Goal: Information Seeking & Learning: Learn about a topic

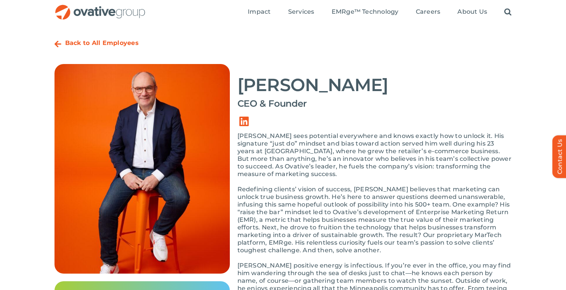
scroll to position [19, 0]
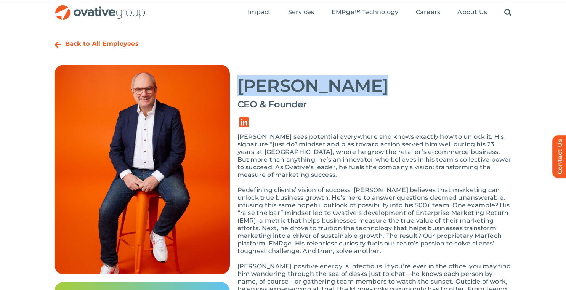
drag, startPoint x: 242, startPoint y: 82, endPoint x: 357, endPoint y: 82, distance: 115.1
click at [358, 82] on h2 "Dale Nitschke" at bounding box center [374, 85] width 274 height 19
copy h2 "Dale Nitschke"
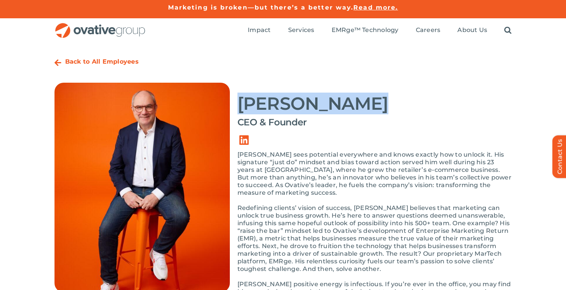
scroll to position [0, 0]
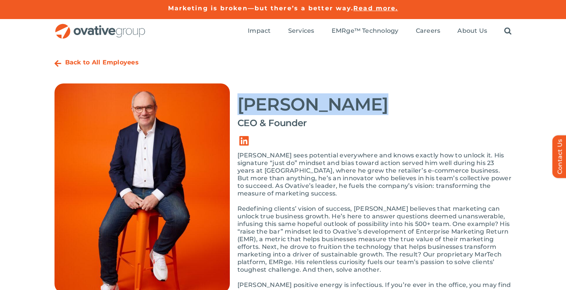
click at [69, 35] on img "OG_Full_horizontal_RGB" at bounding box center [99, 32] width 91 height 16
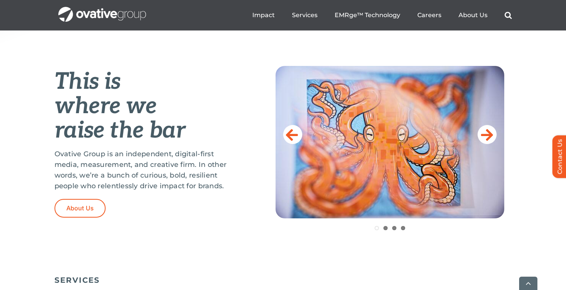
scroll to position [289, 0]
click at [485, 137] on icon at bounding box center [487, 133] width 12 height 15
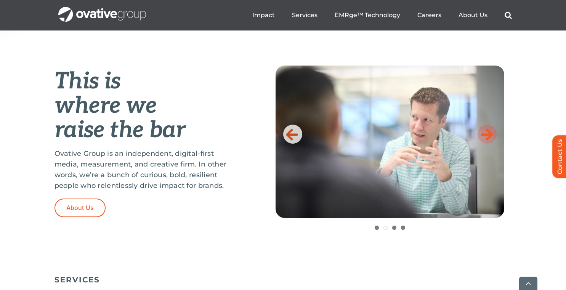
click at [485, 137] on icon at bounding box center [487, 133] width 12 height 15
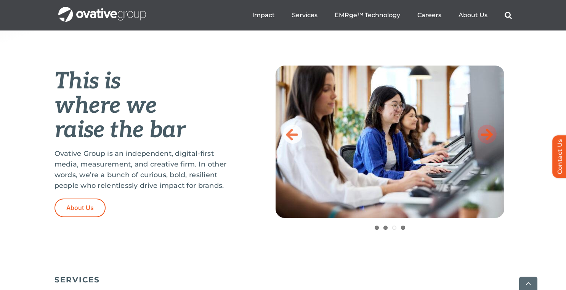
click at [482, 133] on icon at bounding box center [487, 133] width 12 height 15
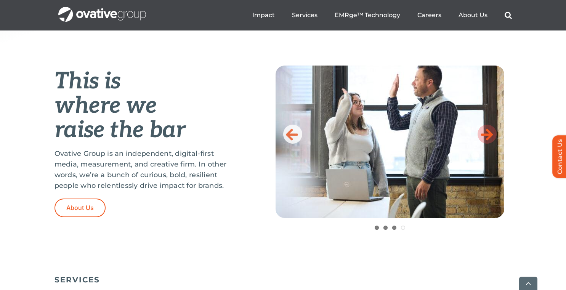
click at [487, 135] on icon at bounding box center [487, 133] width 12 height 15
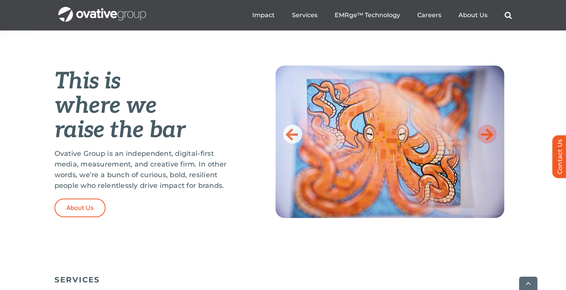
click at [487, 135] on icon at bounding box center [487, 133] width 12 height 15
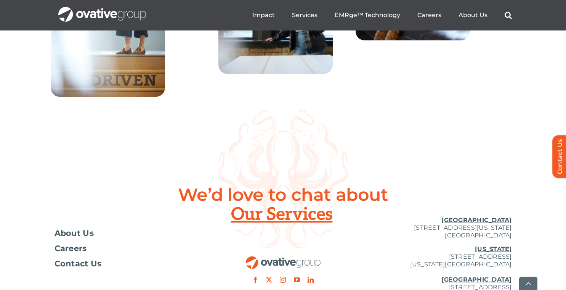
scroll to position [2825, 0]
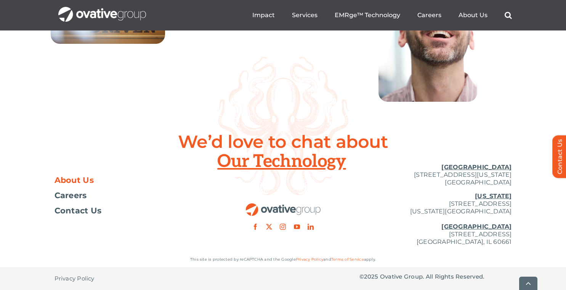
click at [82, 181] on span "About Us" at bounding box center [74, 180] width 40 height 8
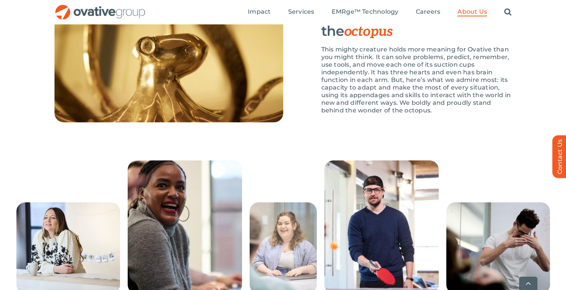
scroll to position [1278, 0]
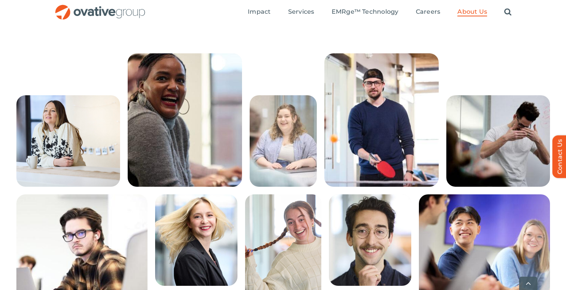
click at [368, 137] on img at bounding box center [381, 119] width 114 height 133
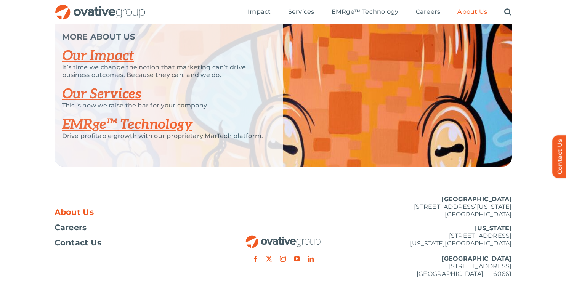
scroll to position [1613, 0]
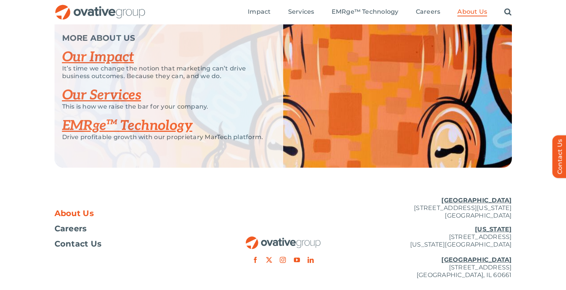
click at [157, 134] on link "EMRge™ Technology" at bounding box center [127, 125] width 130 height 17
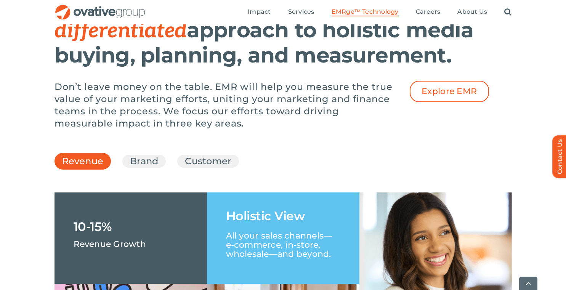
scroll to position [1090, 0]
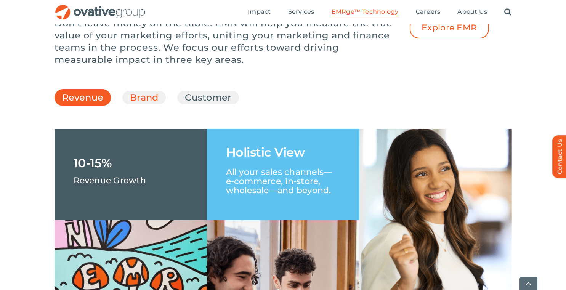
click at [147, 104] on link "Brand" at bounding box center [144, 97] width 28 height 13
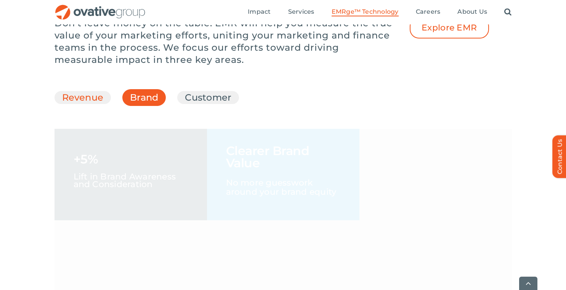
click at [95, 104] on link "Revenue" at bounding box center [83, 97] width 42 height 13
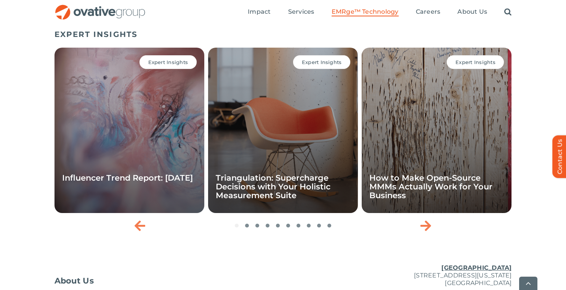
scroll to position [2614, 0]
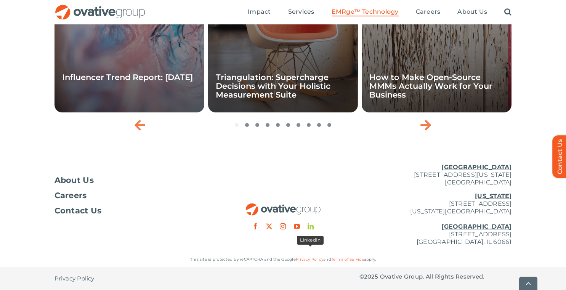
click at [311, 226] on link "linkedin" at bounding box center [310, 226] width 6 height 6
